Goal: Task Accomplishment & Management: Manage account settings

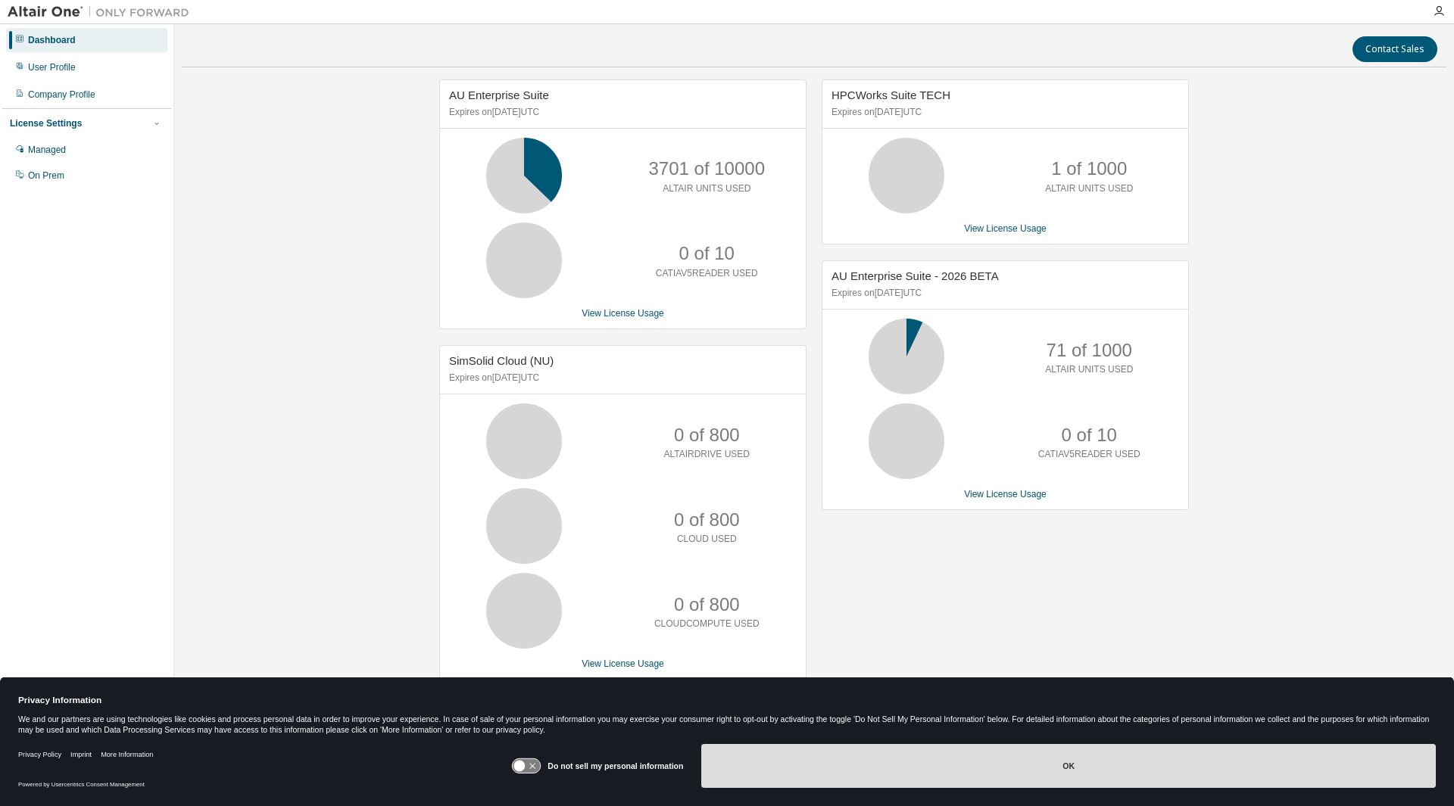
click at [1130, 769] on button "OK" at bounding box center [1068, 766] width 734 height 44
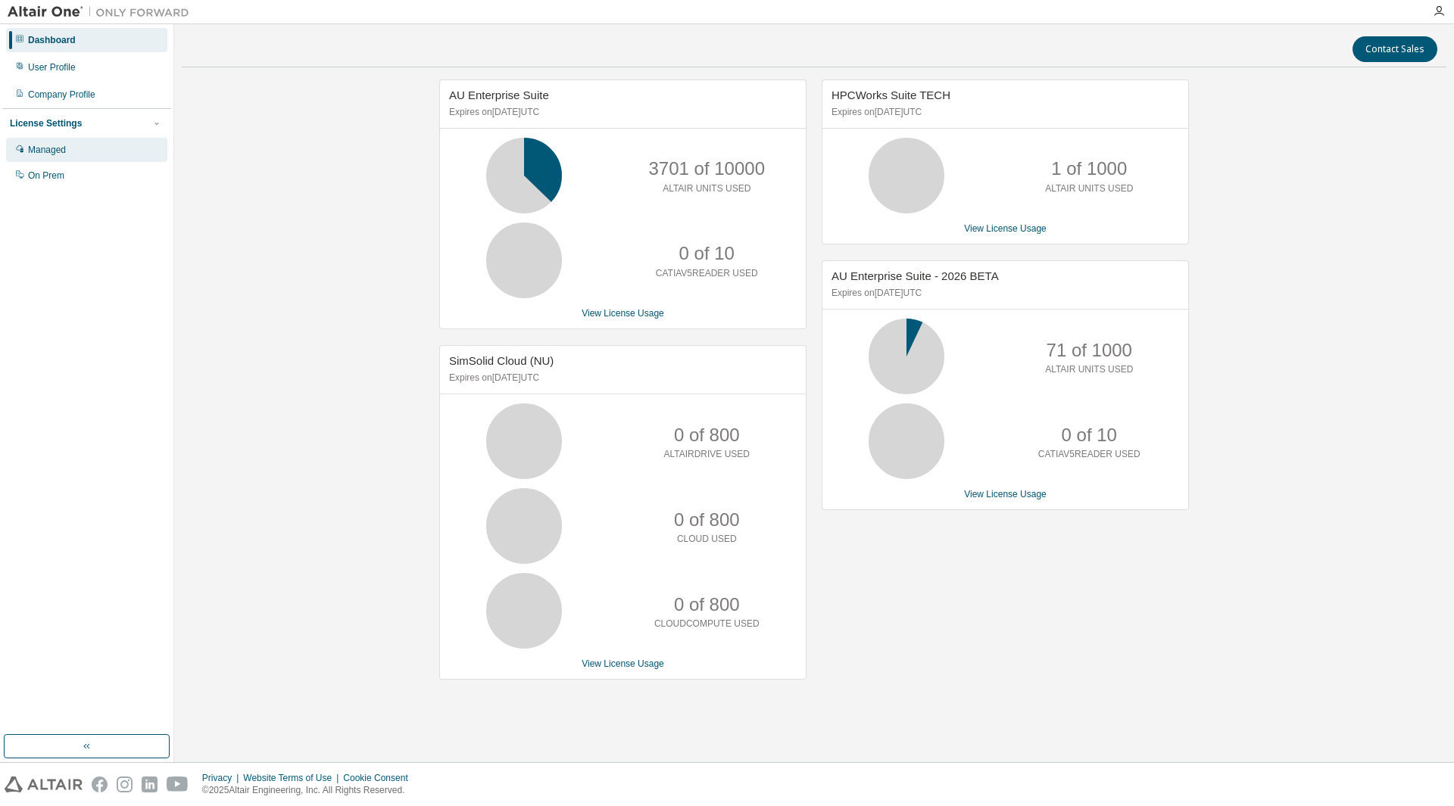
click at [46, 145] on div "Managed" at bounding box center [47, 150] width 38 height 12
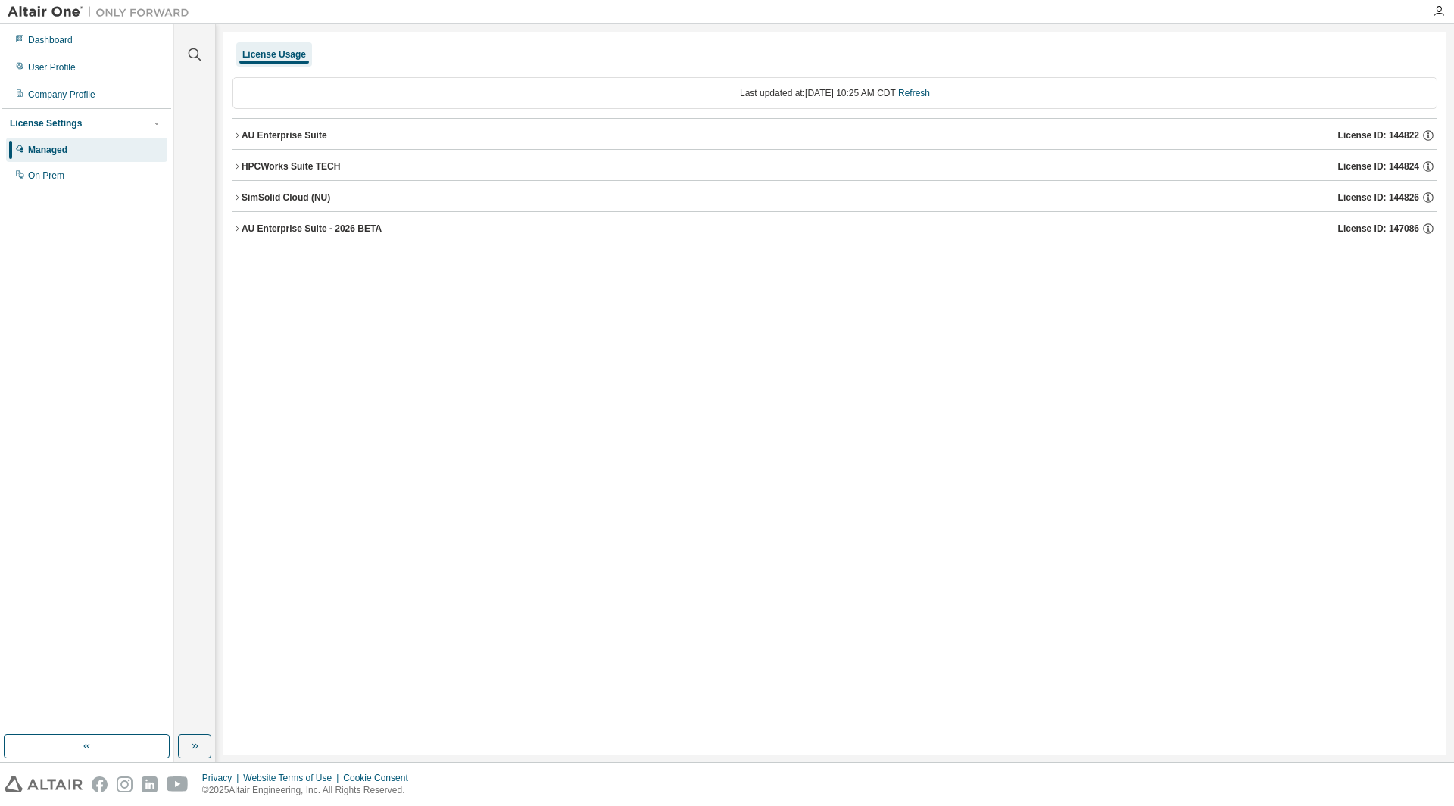
click at [237, 133] on icon "button" at bounding box center [236, 135] width 9 height 9
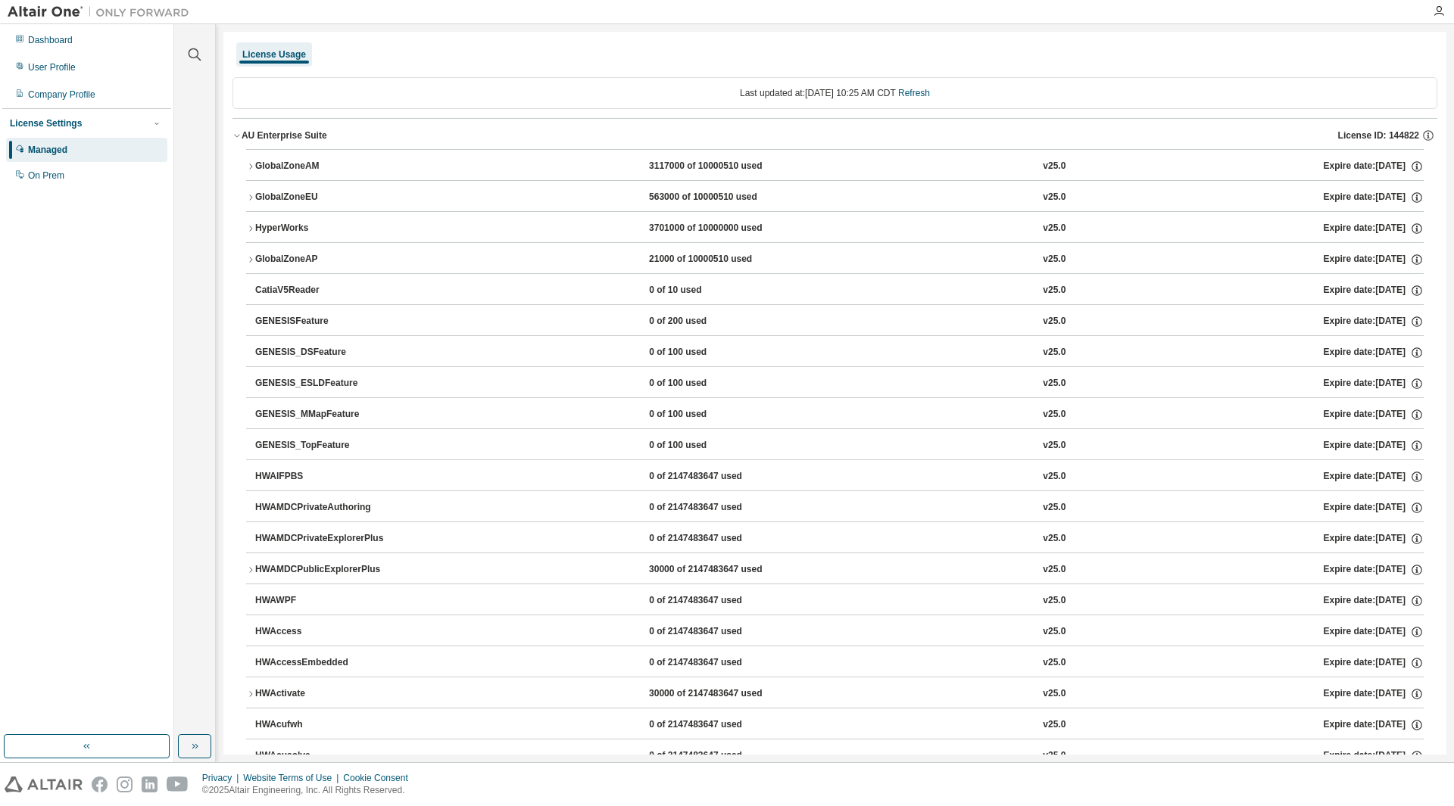
click at [237, 133] on icon "button" at bounding box center [236, 135] width 9 height 9
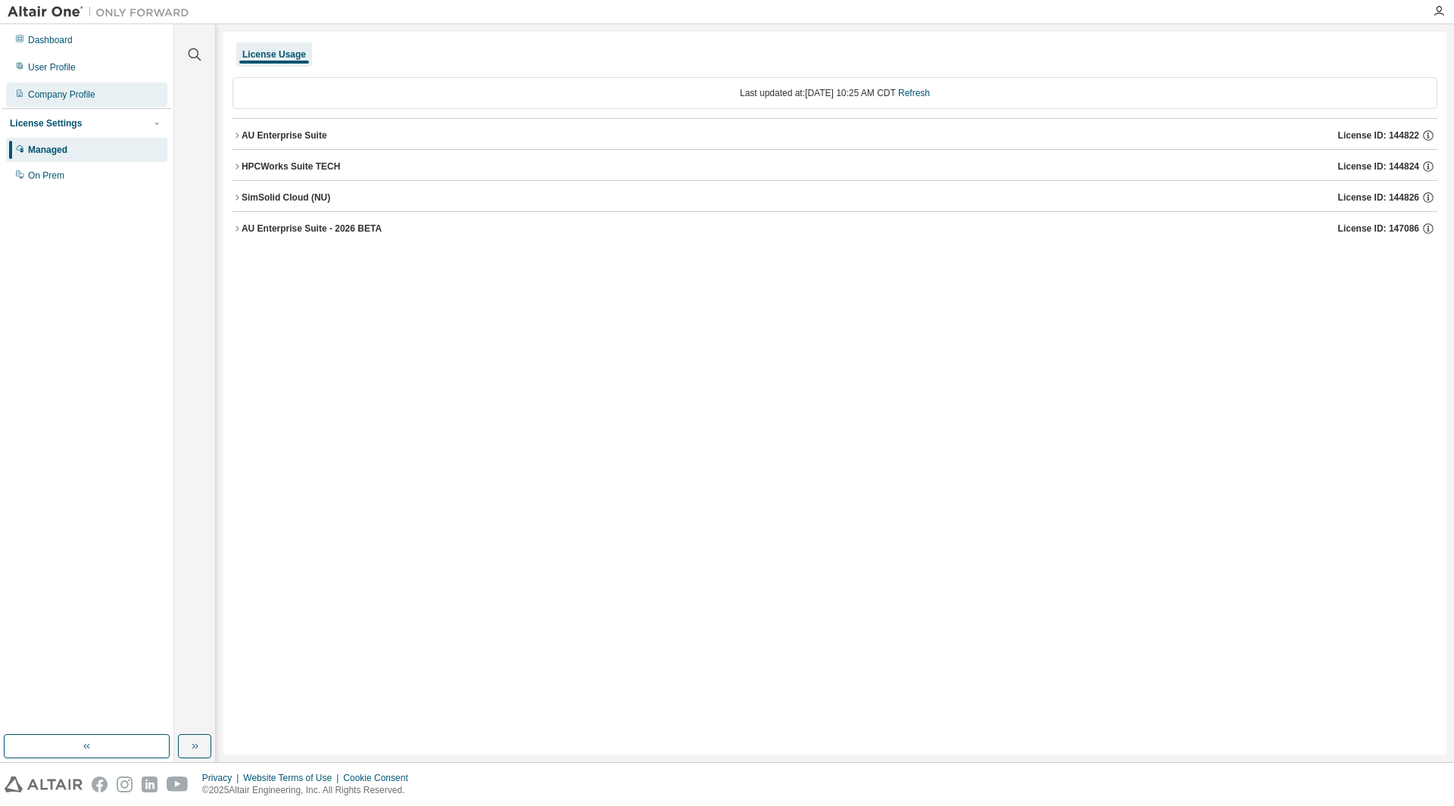
click at [81, 92] on div "Company Profile" at bounding box center [61, 95] width 67 height 12
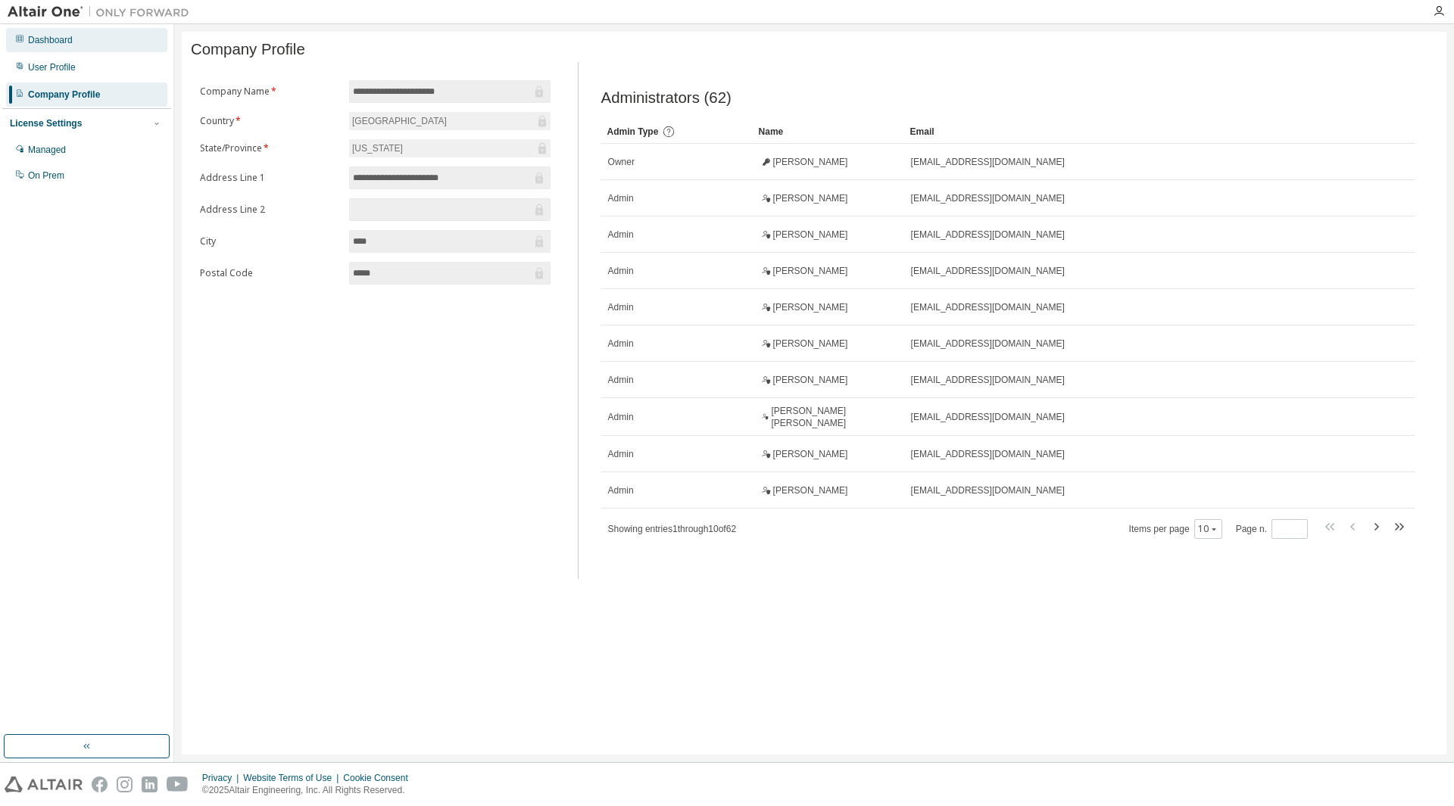
click at [58, 43] on div "Dashboard" at bounding box center [50, 40] width 45 height 12
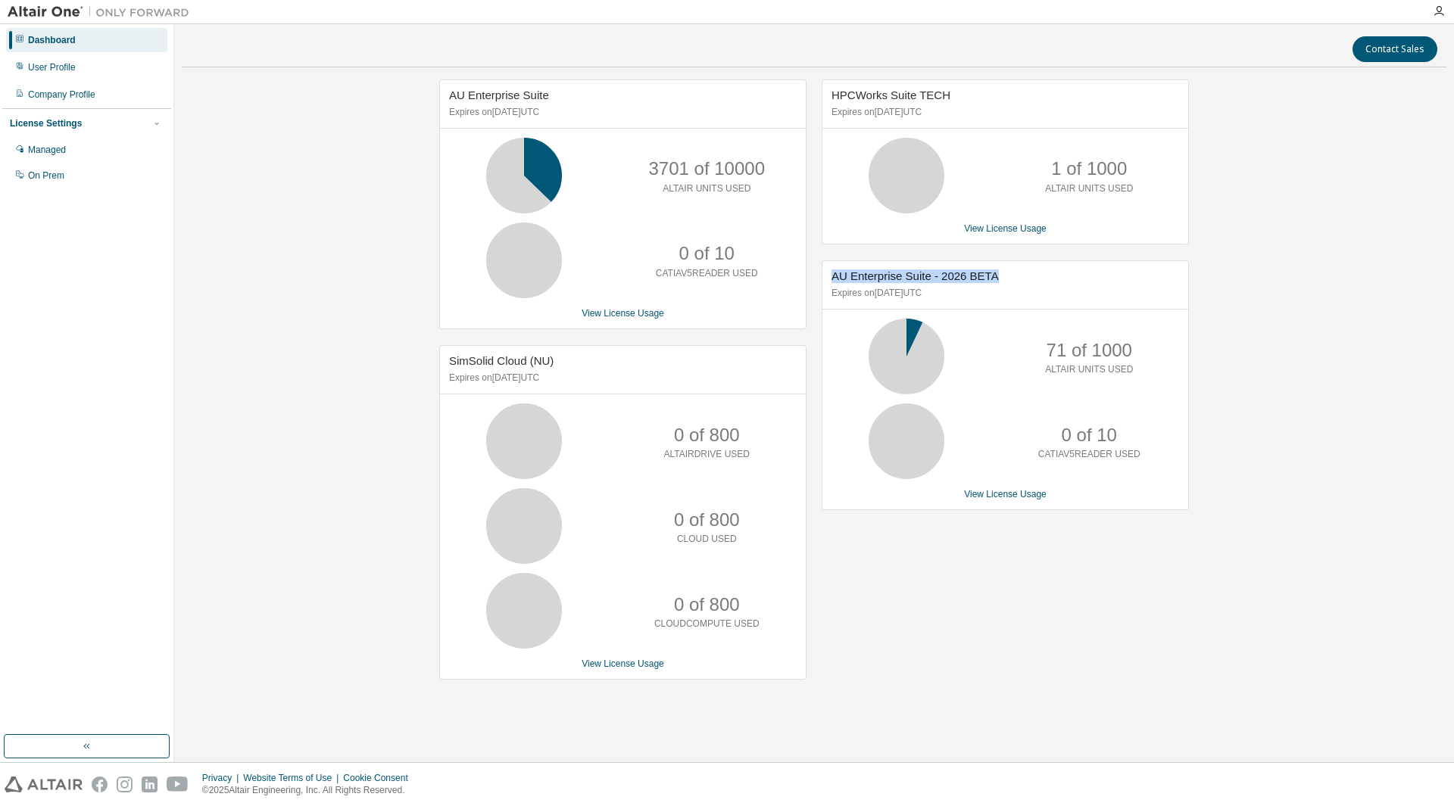
drag, startPoint x: 1023, startPoint y: 276, endPoint x: 816, endPoint y: 267, distance: 207.7
click at [816, 267] on div "HPCWorks Suite TECH Expires on [DATE] UTC 1 of 1000 ALTAIR UNITS USED View Lice…" at bounding box center [997, 388] width 382 height 616
click at [55, 41] on div "Dashboard" at bounding box center [52, 40] width 48 height 12
click at [632, 312] on link "View License Usage" at bounding box center [623, 313] width 83 height 11
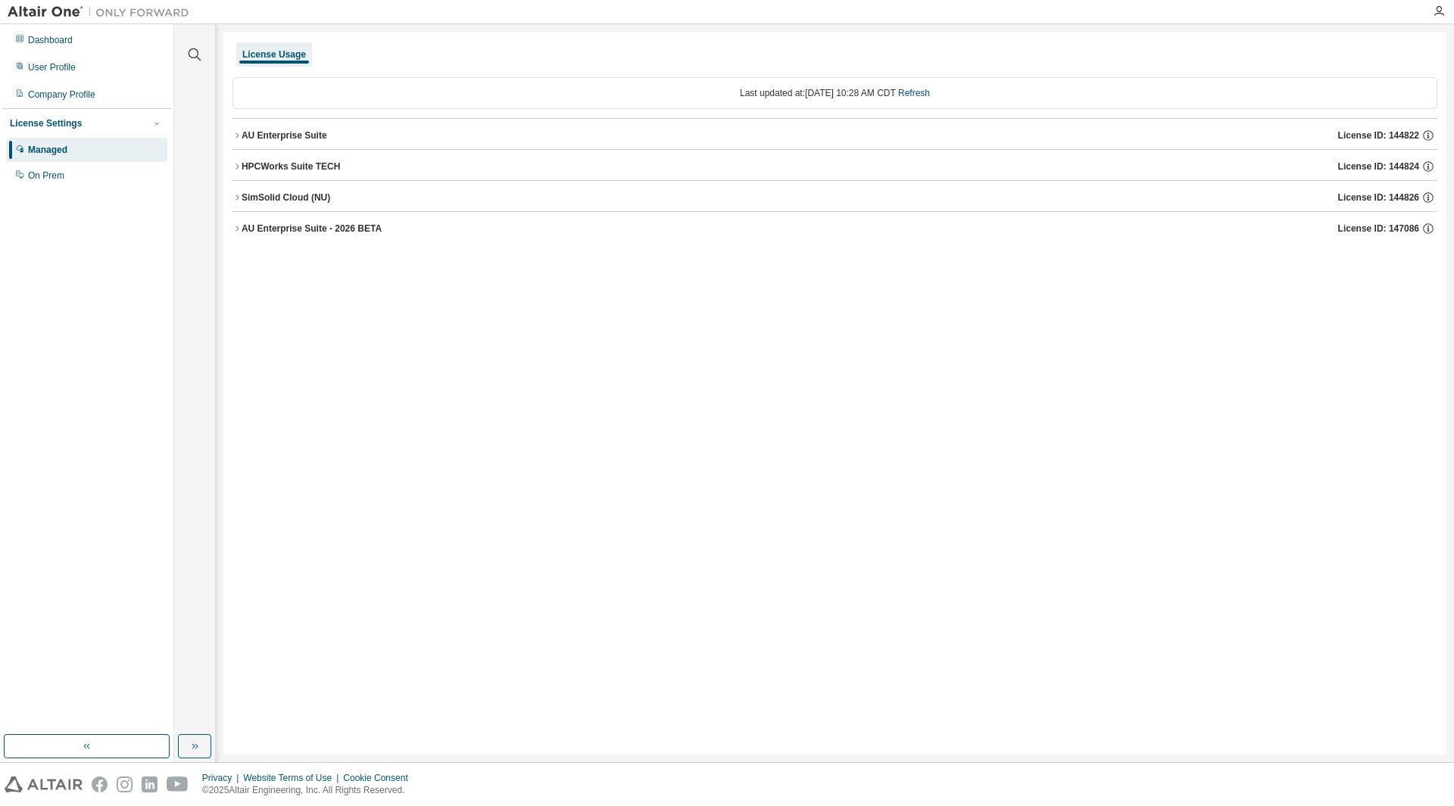
click at [237, 133] on icon "button" at bounding box center [236, 135] width 9 height 9
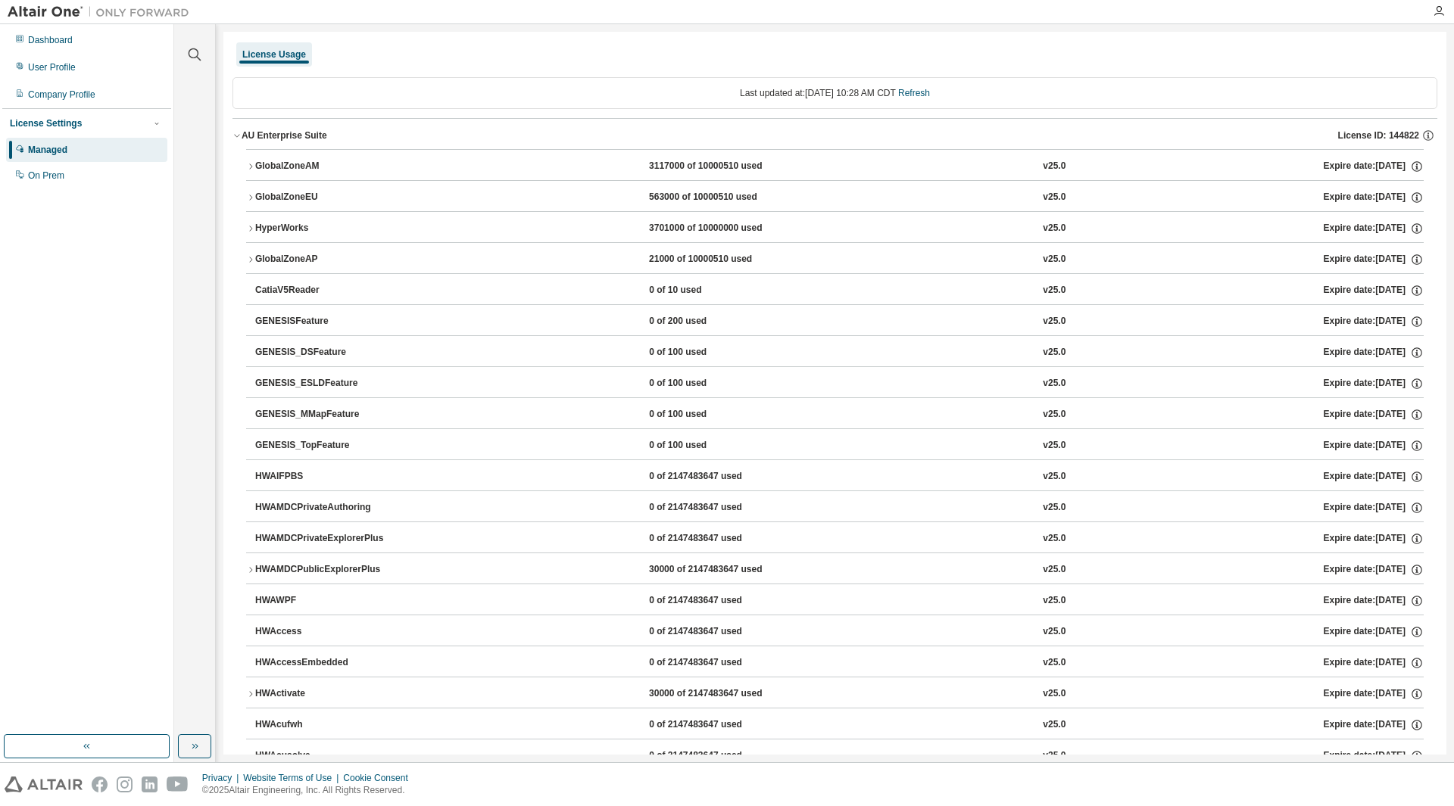
click at [250, 227] on icon "button" at bounding box center [250, 228] width 9 height 9
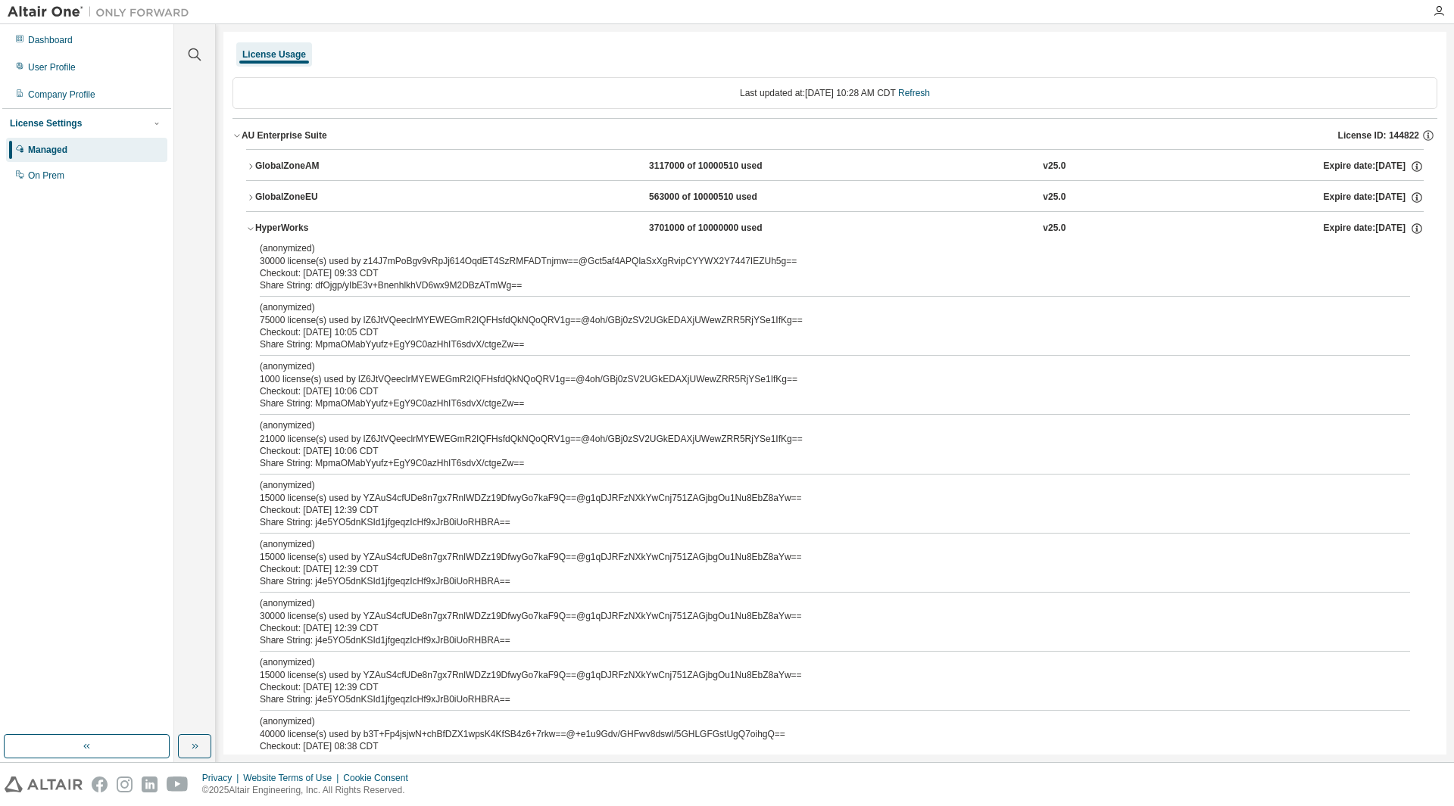
click at [250, 227] on icon "button" at bounding box center [250, 228] width 9 height 9
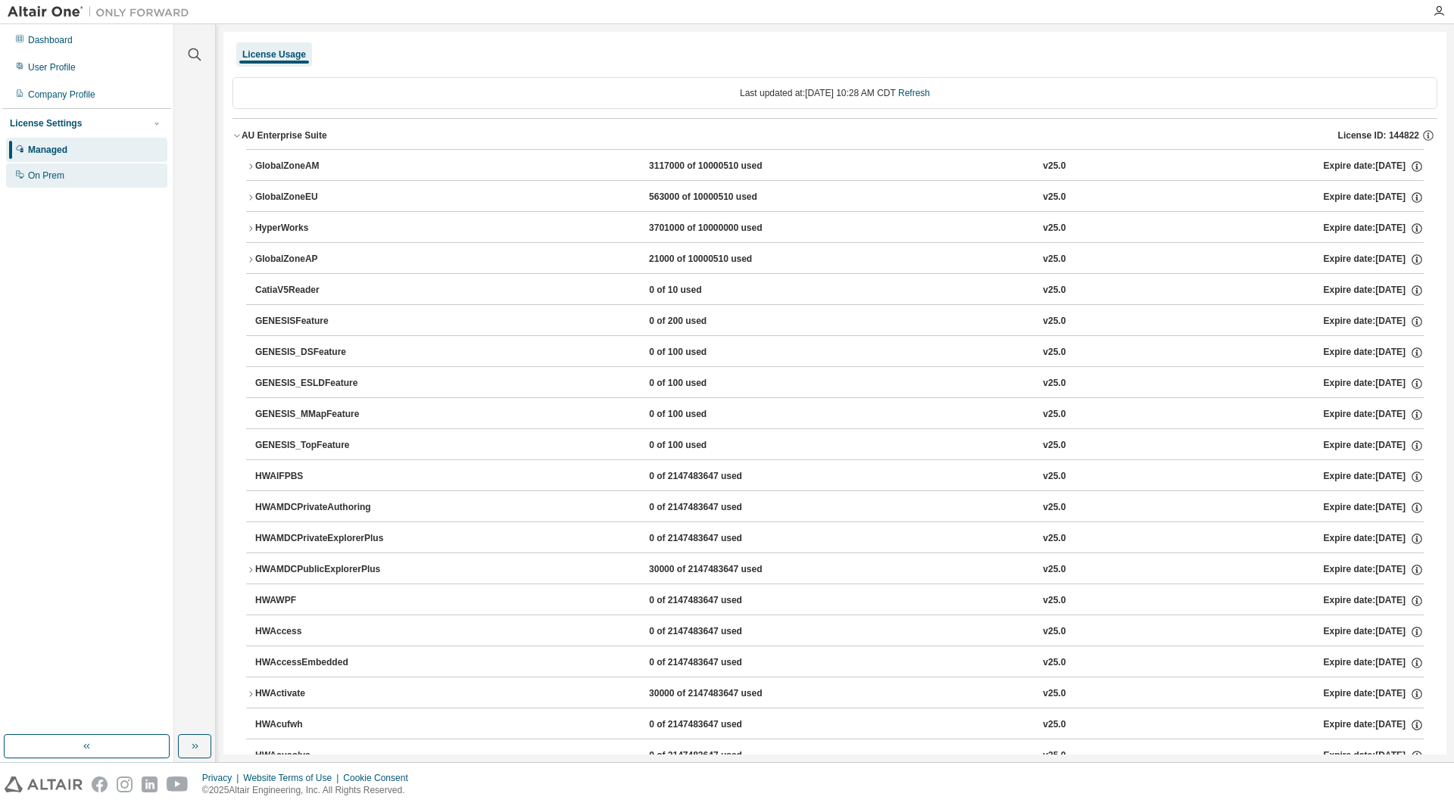
click at [62, 174] on div "On Prem" at bounding box center [46, 176] width 36 height 12
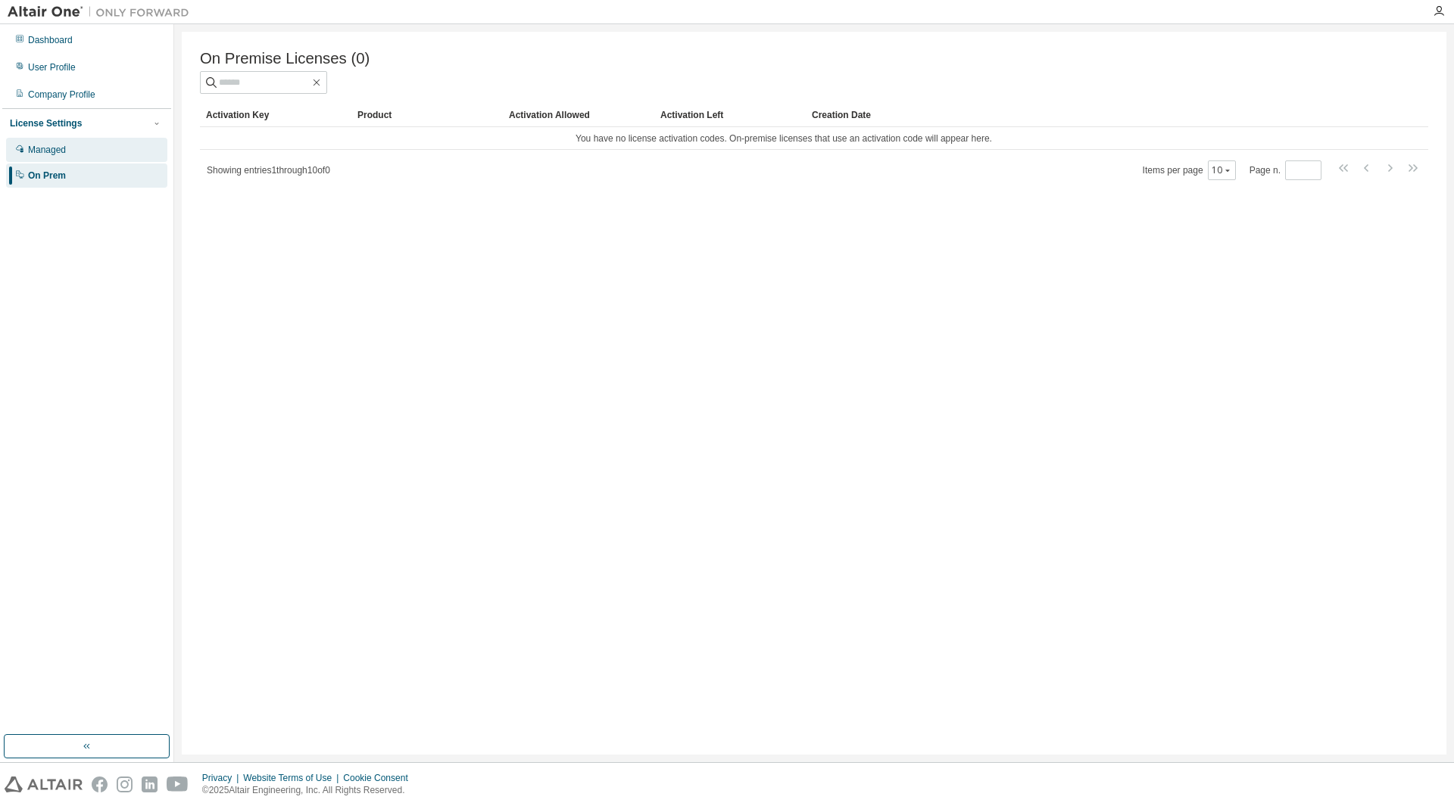
click at [51, 160] on div "Managed" at bounding box center [86, 150] width 161 height 24
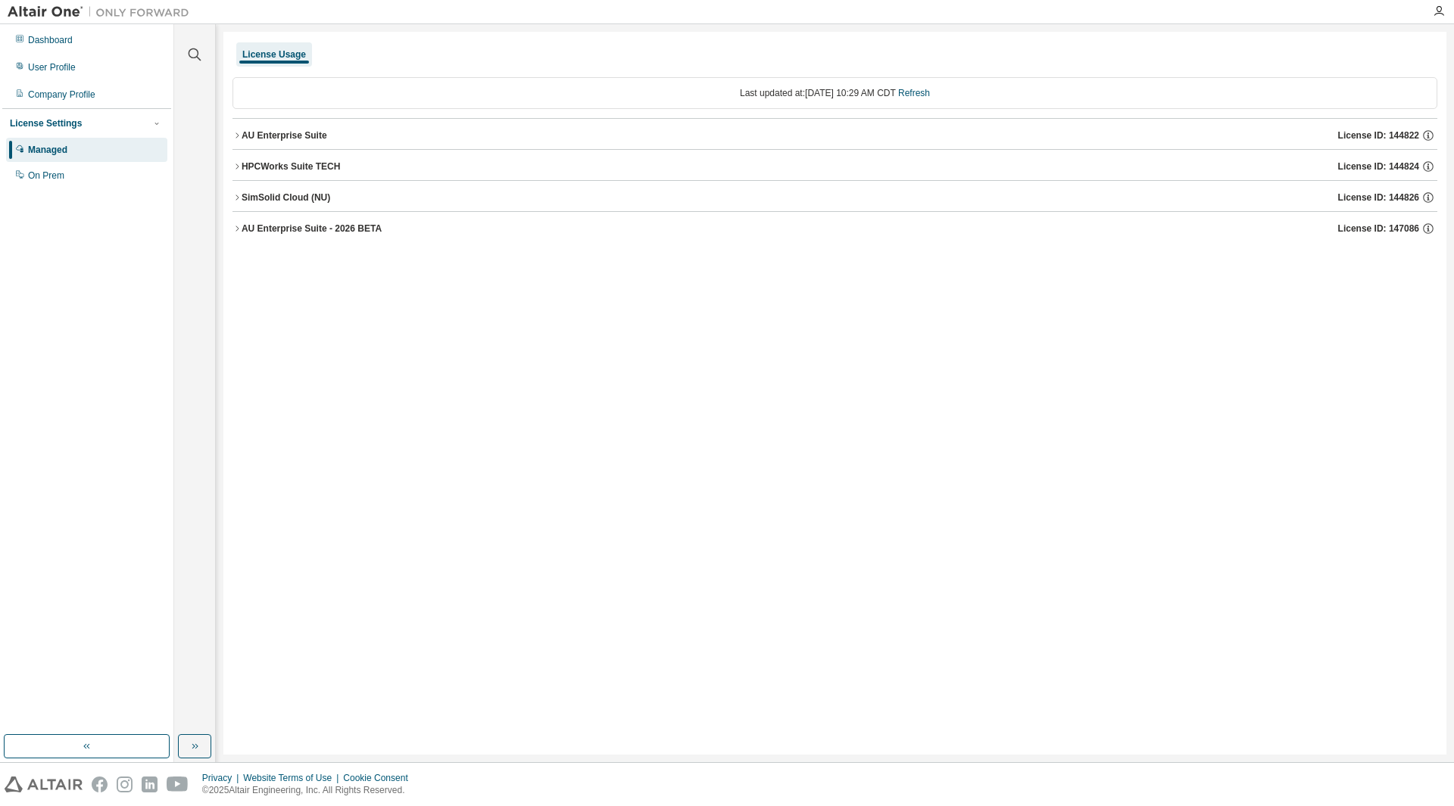
click at [236, 134] on icon "button" at bounding box center [236, 135] width 9 height 9
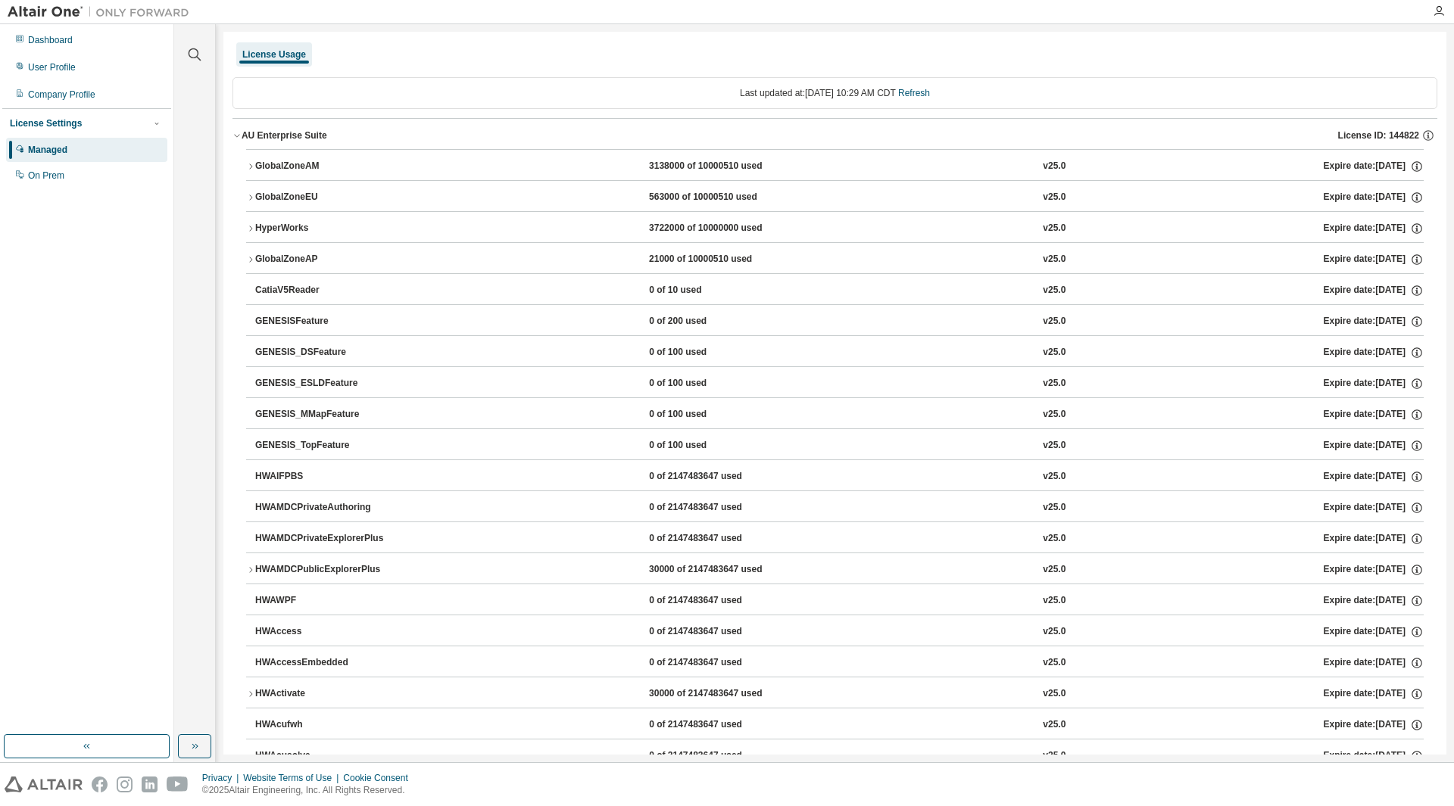
click at [247, 228] on icon "button" at bounding box center [250, 228] width 9 height 9
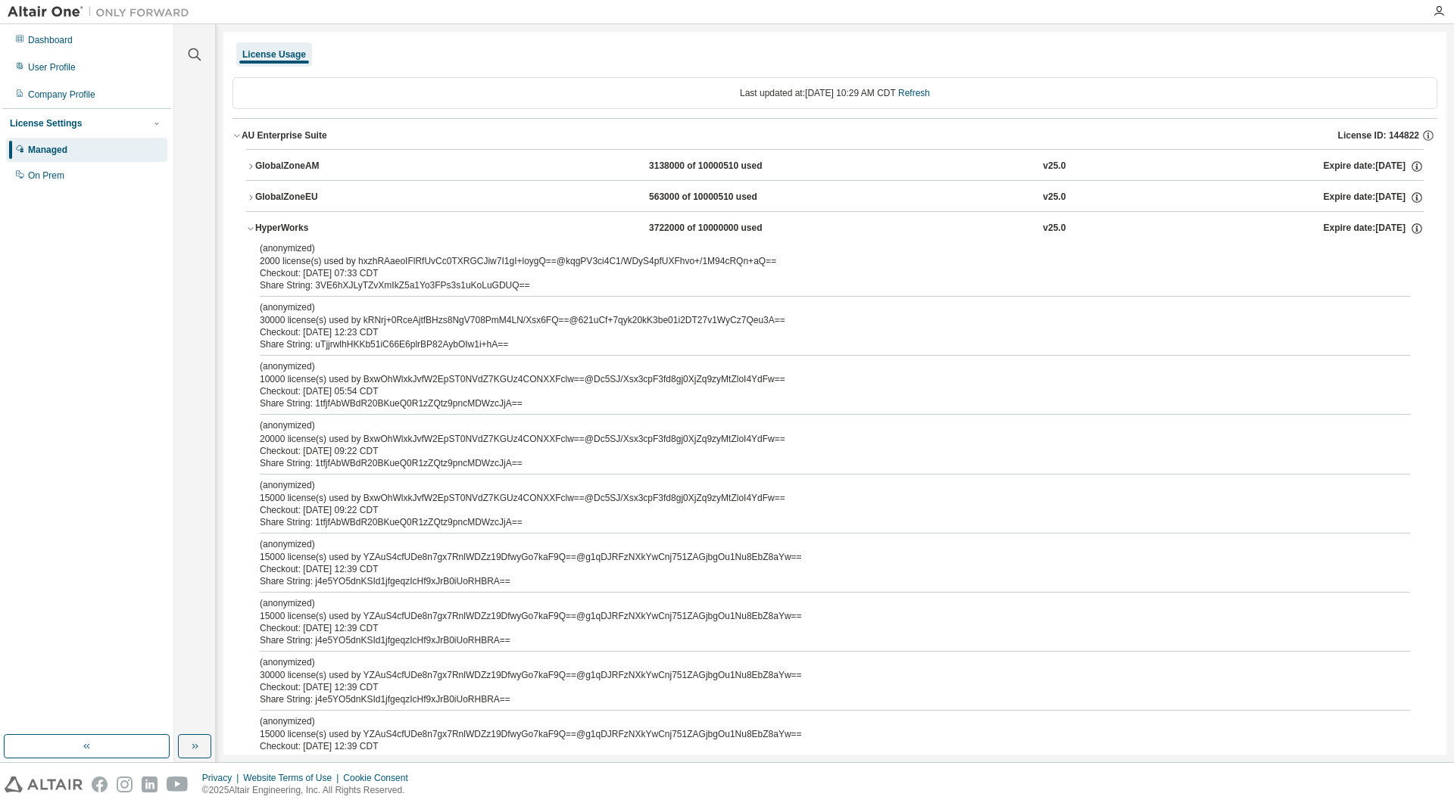
click at [249, 226] on icon "button" at bounding box center [250, 228] width 9 height 9
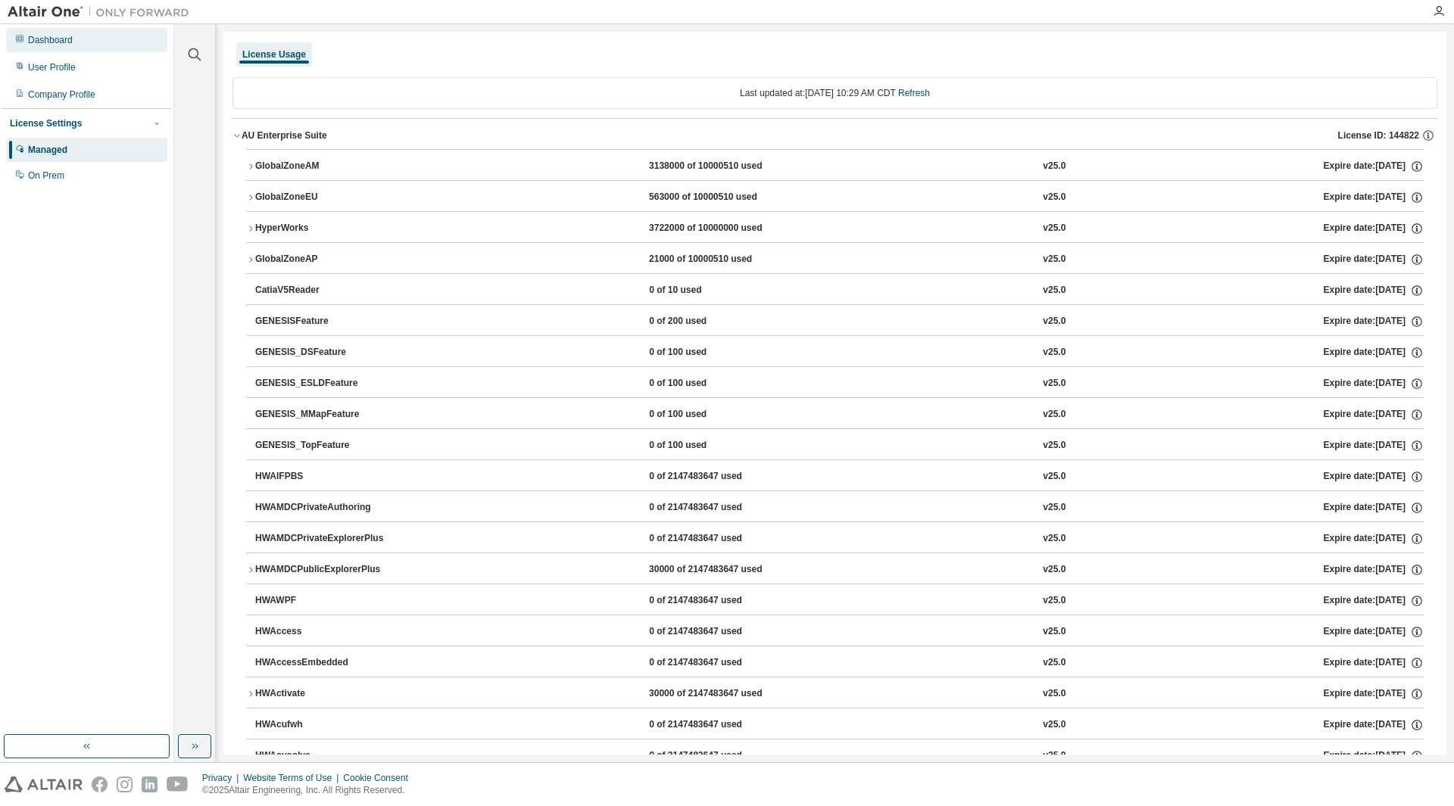
click at [47, 43] on div "Dashboard" at bounding box center [50, 40] width 45 height 12
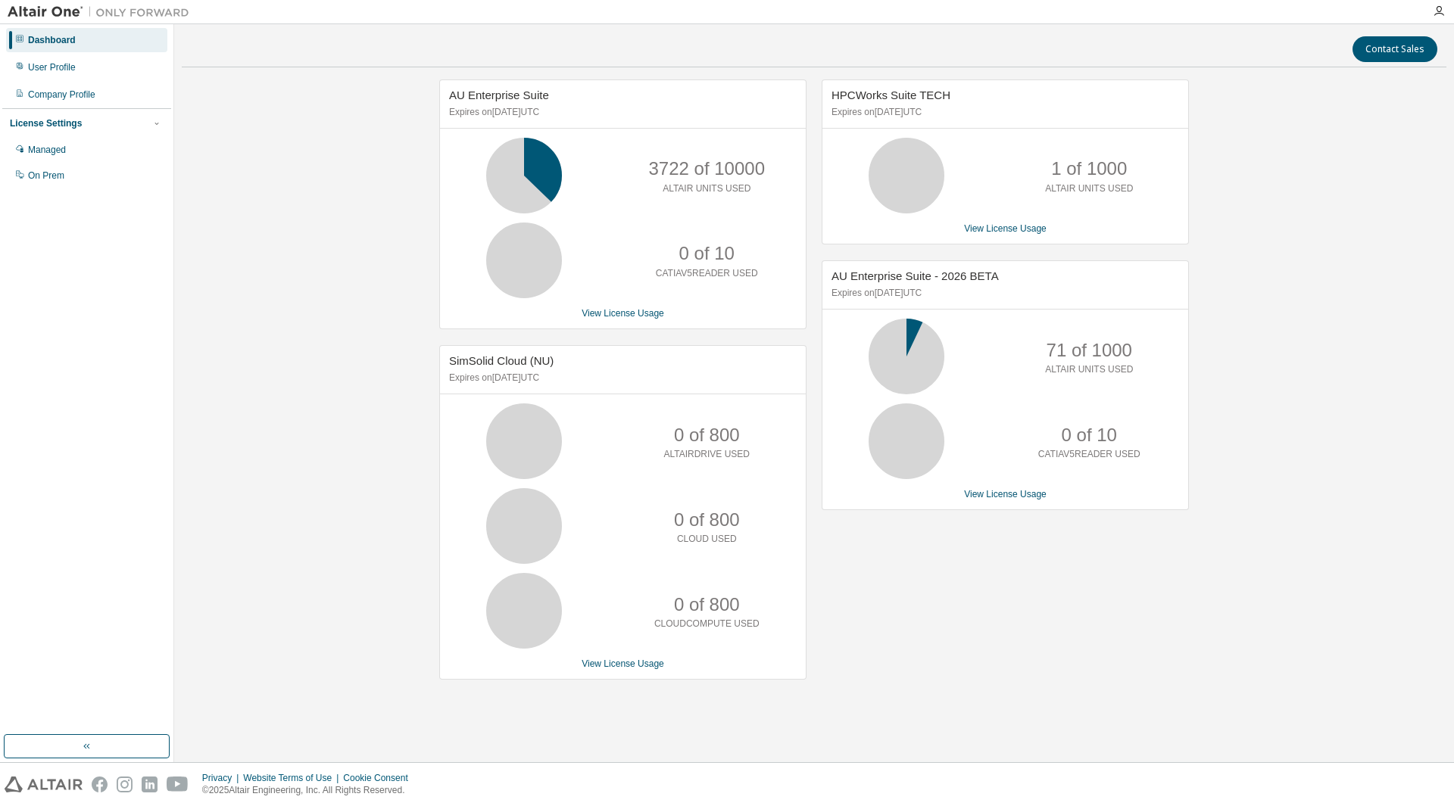
click at [505, 178] on icon at bounding box center [524, 176] width 38 height 38
click at [102, 71] on div "User Profile" at bounding box center [86, 67] width 161 height 24
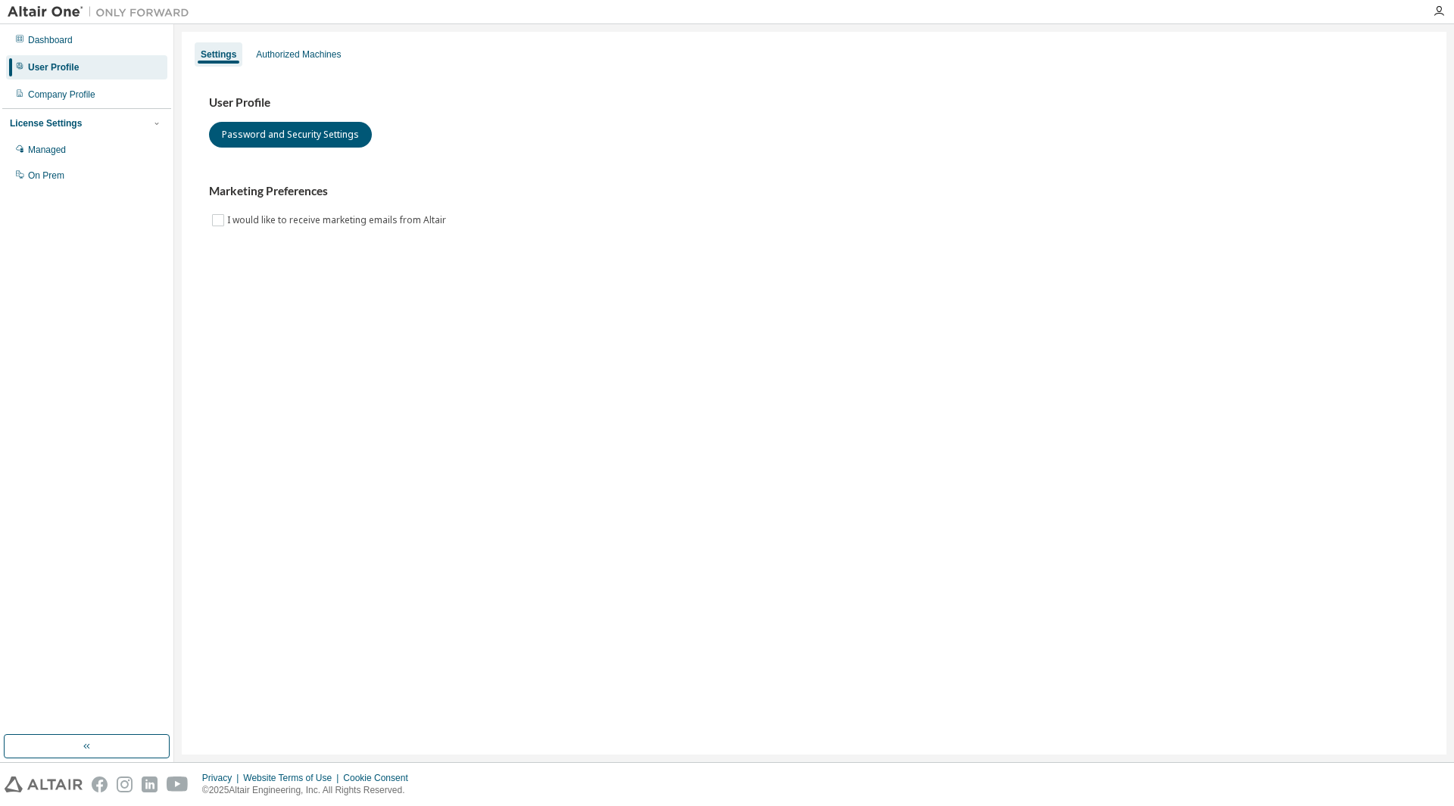
click at [317, 36] on div "Settings Authorized Machines User Profile Password and Security Settings Market…" at bounding box center [814, 393] width 1265 height 723
click at [315, 56] on div "Authorized Machines" at bounding box center [298, 54] width 85 height 12
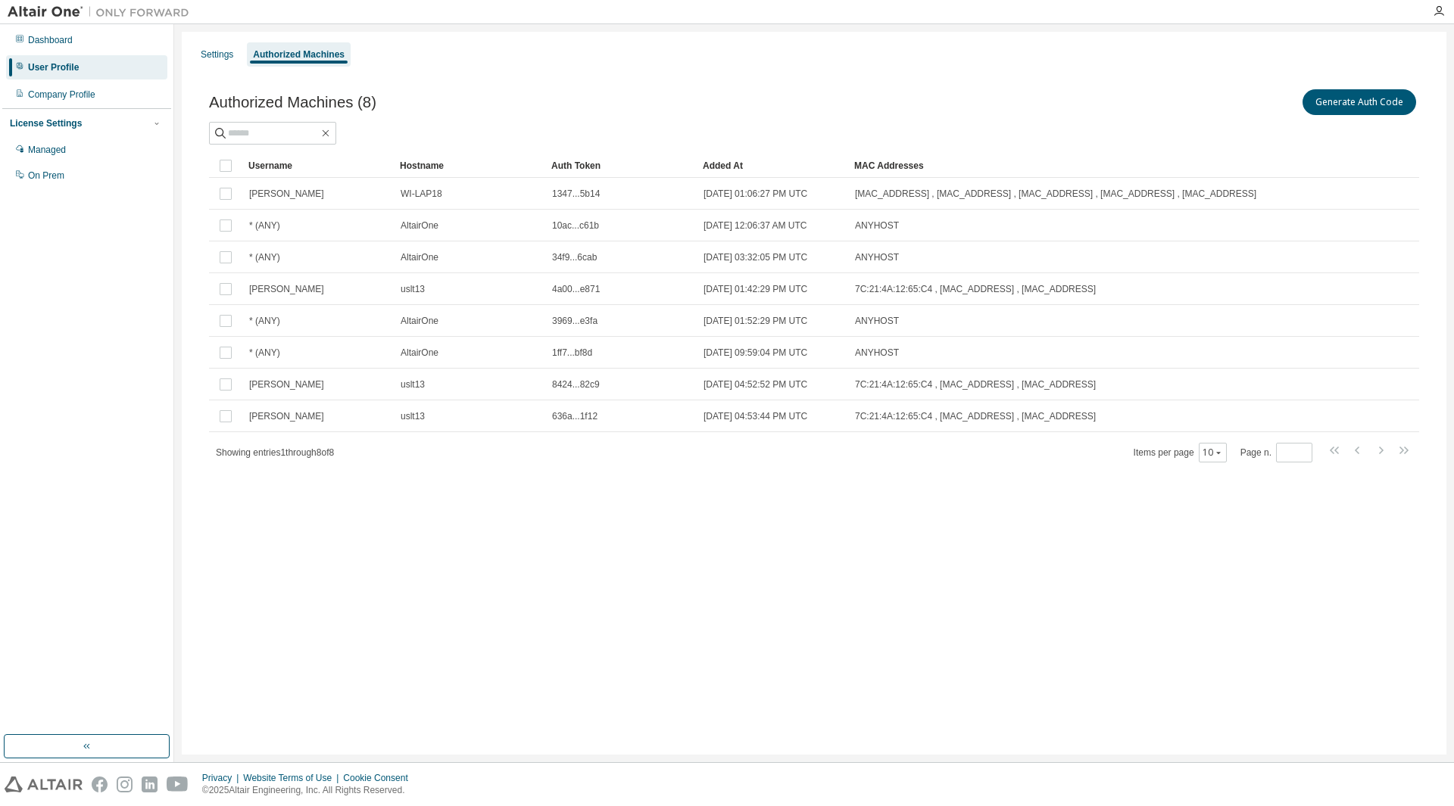
click at [732, 160] on div "Added At" at bounding box center [772, 166] width 139 height 24
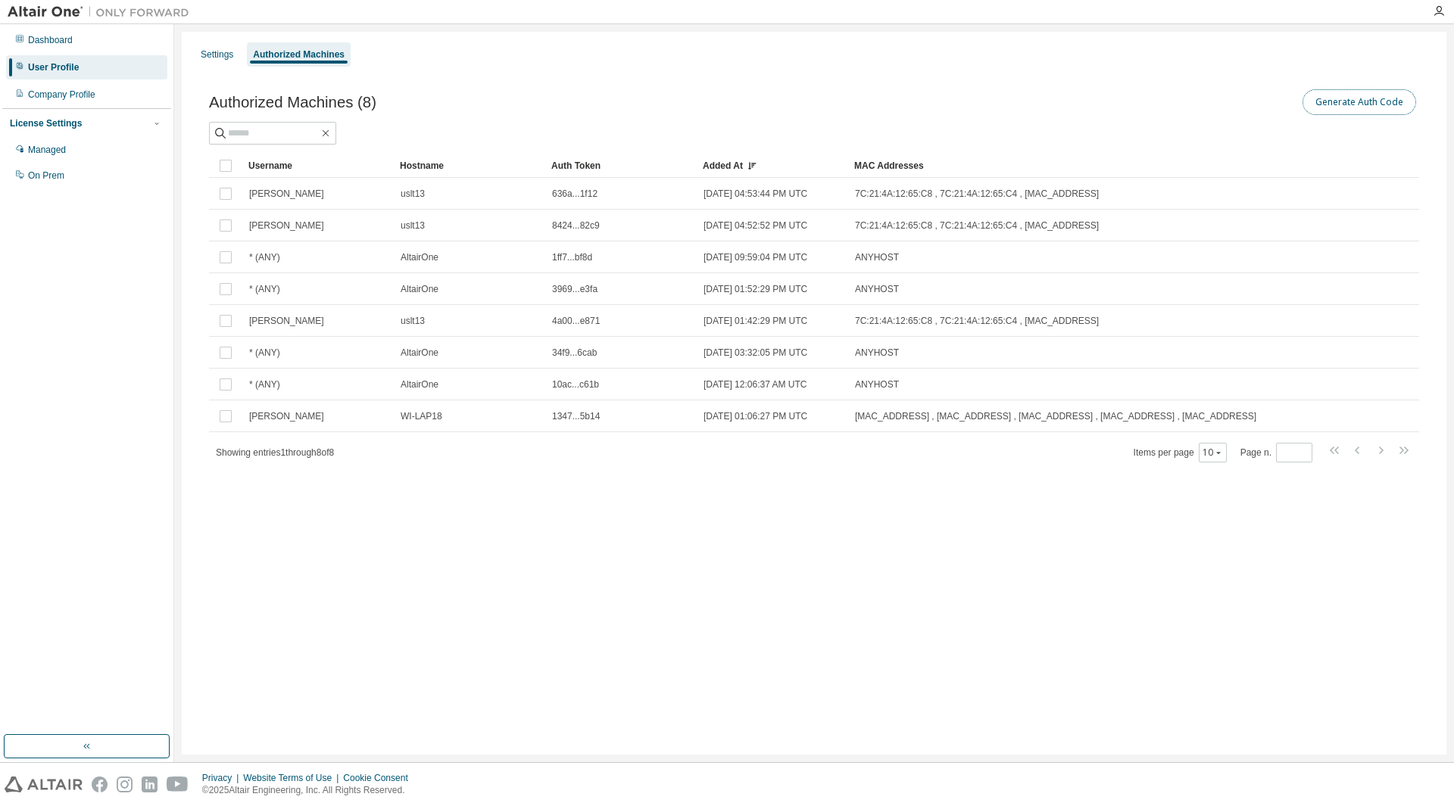
click at [1344, 98] on button "Generate Auth Code" at bounding box center [1359, 102] width 114 height 26
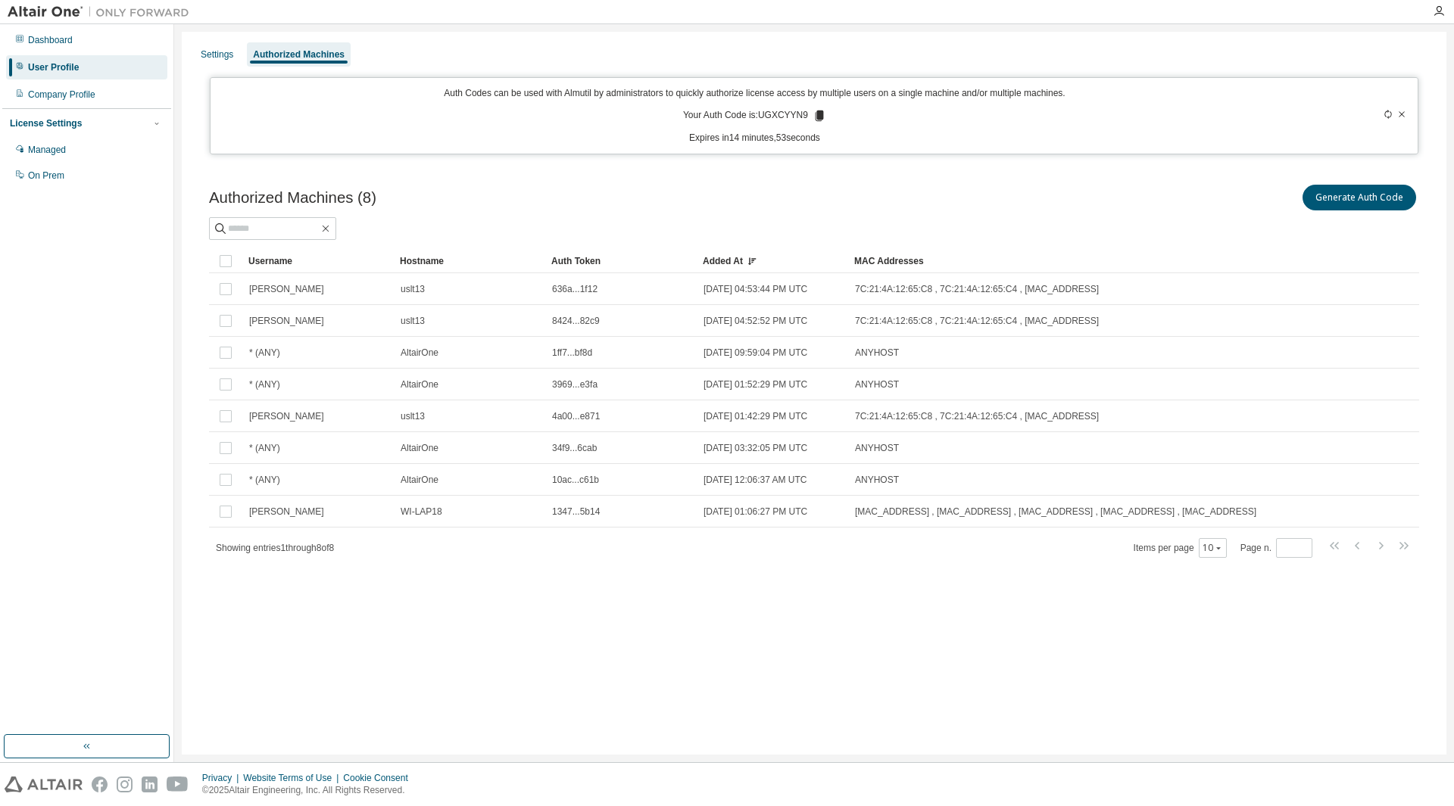
click at [727, 264] on div "Added At" at bounding box center [772, 261] width 139 height 24
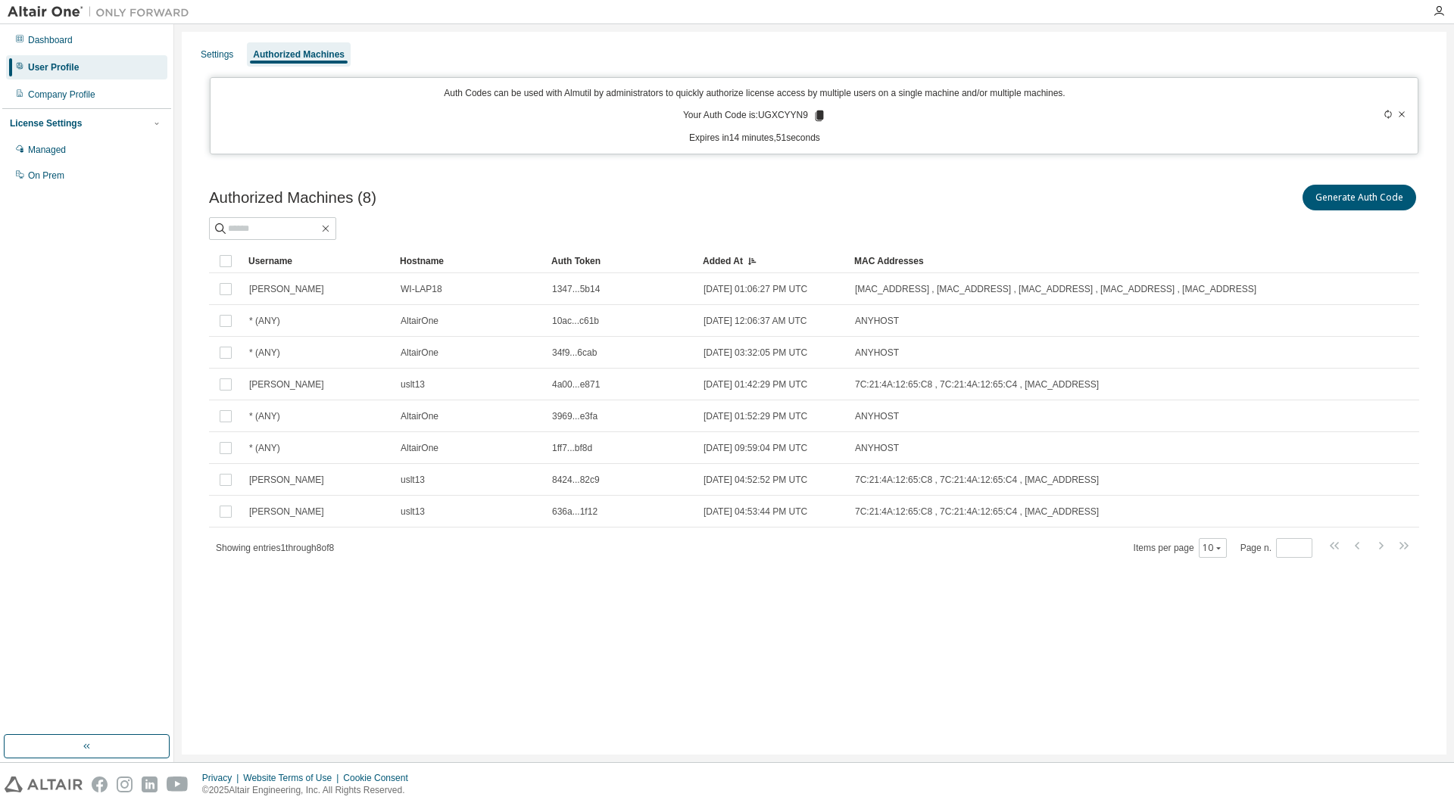
click at [727, 264] on div "Added At" at bounding box center [772, 261] width 139 height 24
click at [721, 262] on div "Added At" at bounding box center [772, 261] width 139 height 24
